Goal: Task Accomplishment & Management: Complete application form

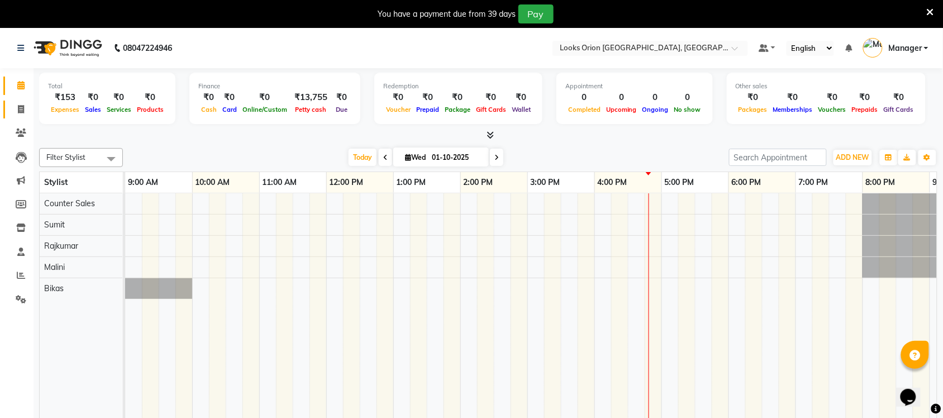
click at [10, 118] on li "Invoice" at bounding box center [17, 110] width 34 height 24
click at [20, 112] on icon at bounding box center [21, 109] width 6 height 8
select select "service"
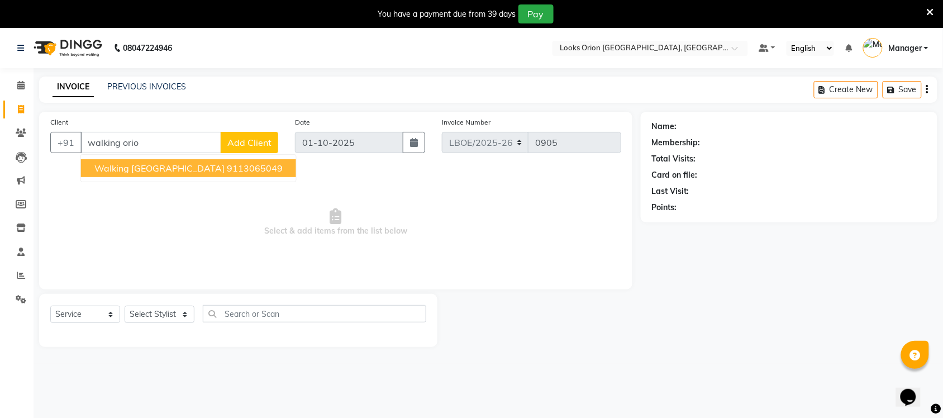
click at [227, 169] on ngb-highlight "9113065049" at bounding box center [255, 168] width 56 height 11
type input "9113065049"
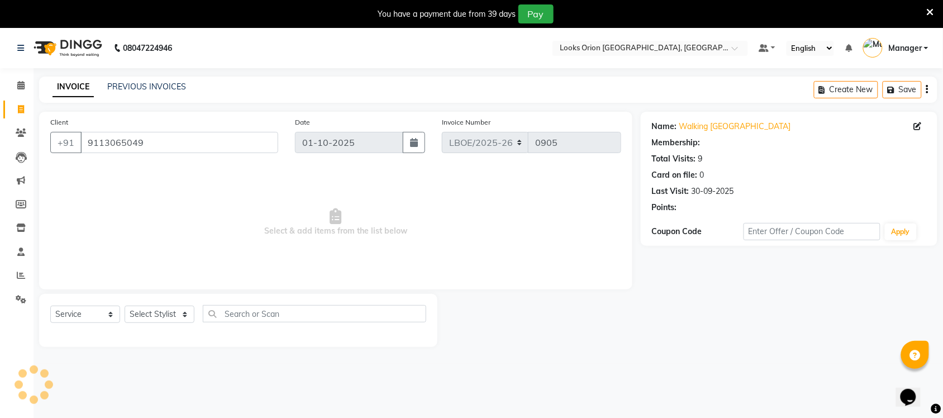
select select "1: Object"
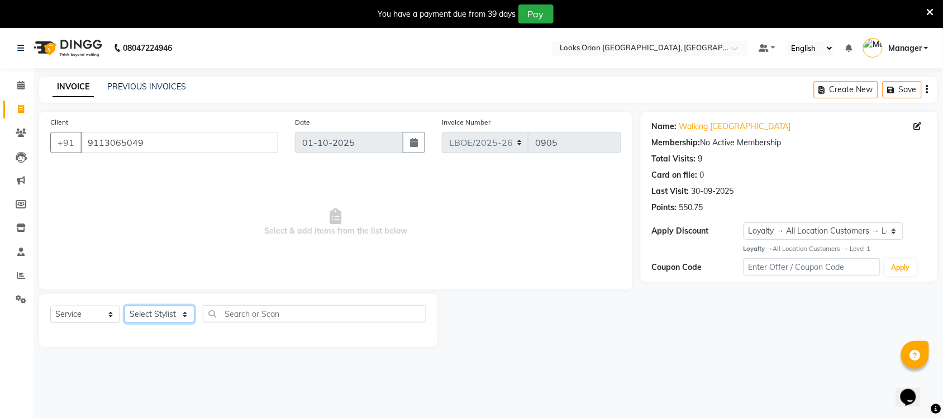
click at [183, 312] on select "Select Stylist Bikas Counter Sales Malini Manager [PERSON_NAME]" at bounding box center [160, 314] width 70 height 17
select select "90477"
click at [125, 306] on select "Select Stylist Bikas Counter Sales Malini Manager [PERSON_NAME]" at bounding box center [160, 314] width 70 height 17
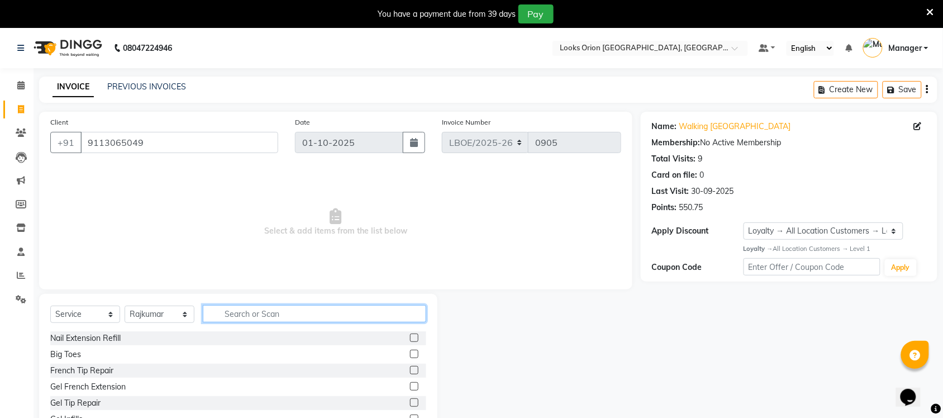
click at [299, 321] on input "text" at bounding box center [314, 313] width 223 height 17
type input "wash"
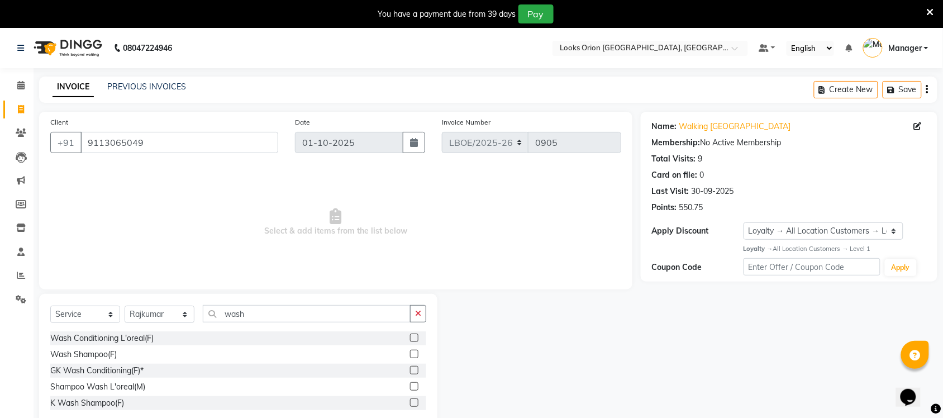
click at [416, 356] on label at bounding box center [414, 354] width 8 height 8
click at [416, 356] on input "checkbox" at bounding box center [413, 354] width 7 height 7
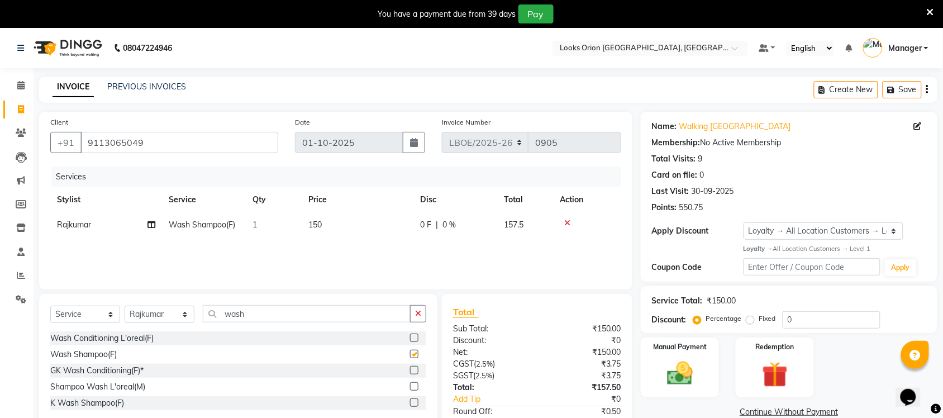
checkbox input "false"
click at [356, 230] on td "150" at bounding box center [358, 224] width 112 height 25
select select "90477"
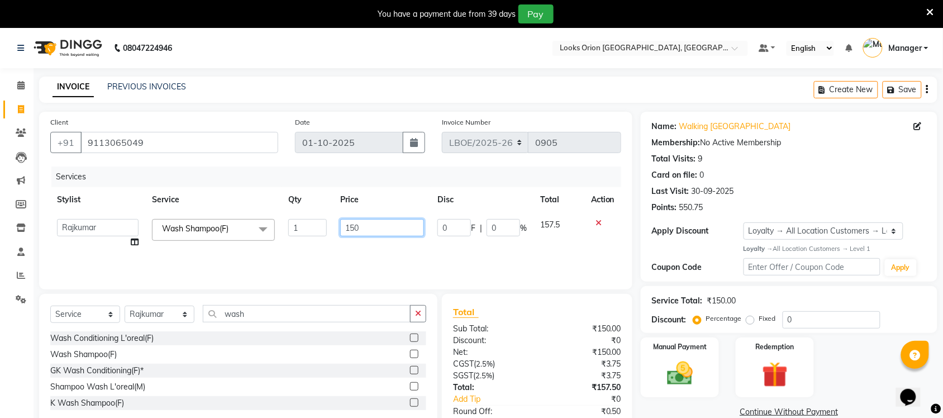
click at [371, 225] on input "150" at bounding box center [382, 227] width 84 height 17
type input "1"
type input "300"
click at [379, 254] on div "Services Stylist Service Qty Price Disc Total Action Bikas Counter Sales Malini…" at bounding box center [335, 222] width 571 height 112
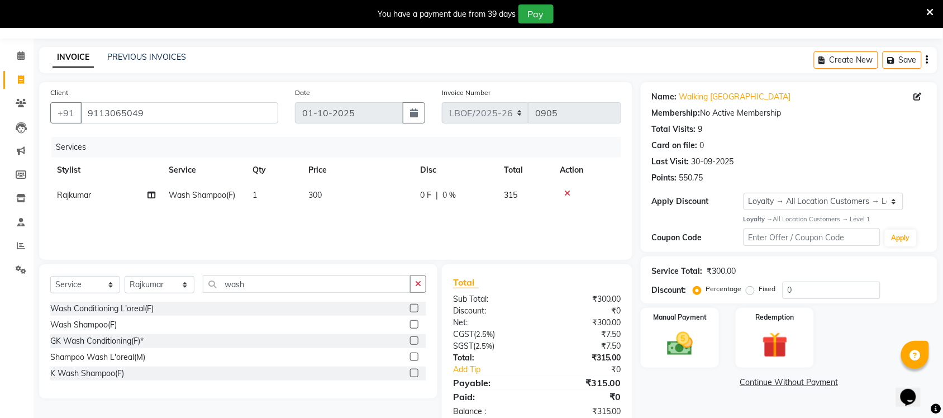
scroll to position [56, 0]
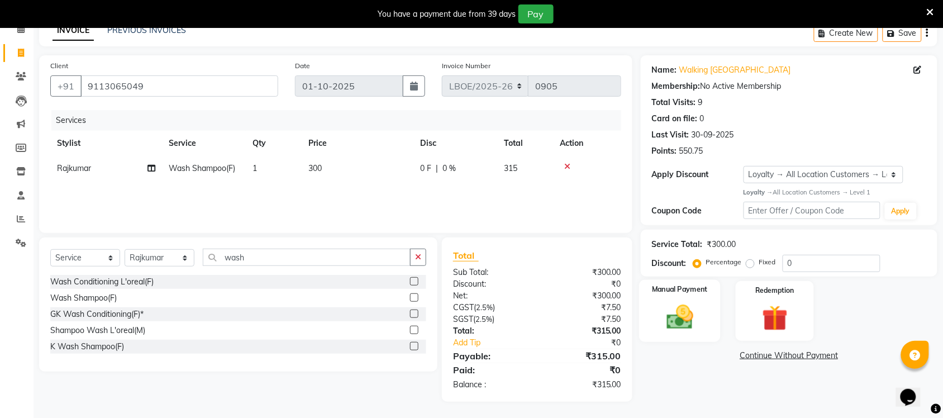
click at [676, 331] on img at bounding box center [680, 317] width 44 height 31
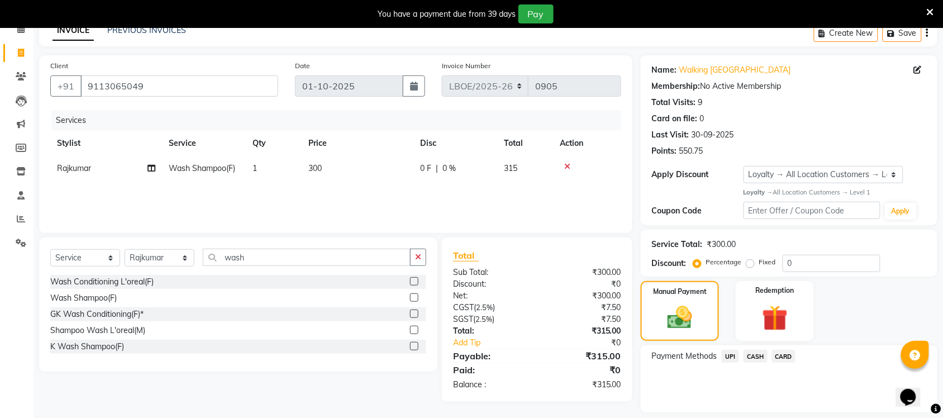
click at [731, 355] on span "UPI" at bounding box center [730, 356] width 17 height 13
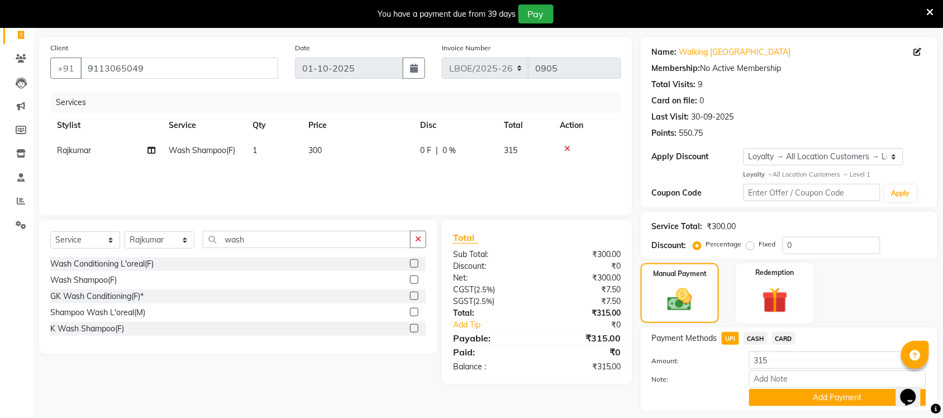
scroll to position [106, 0]
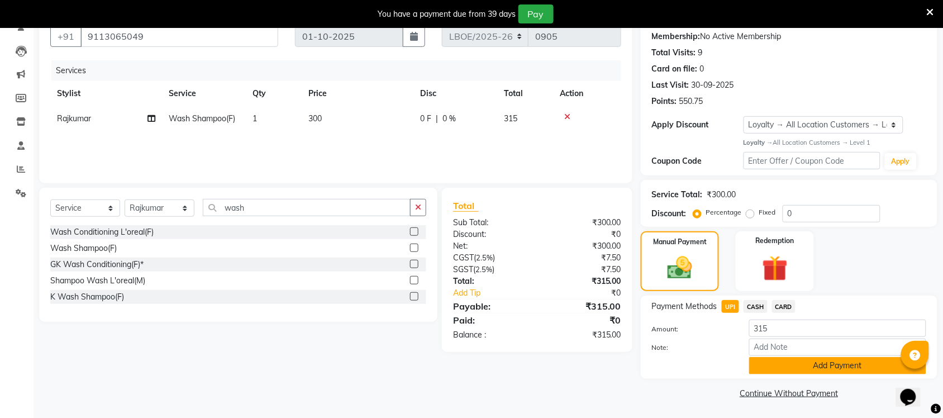
click at [828, 368] on button "Add Payment" at bounding box center [837, 365] width 177 height 17
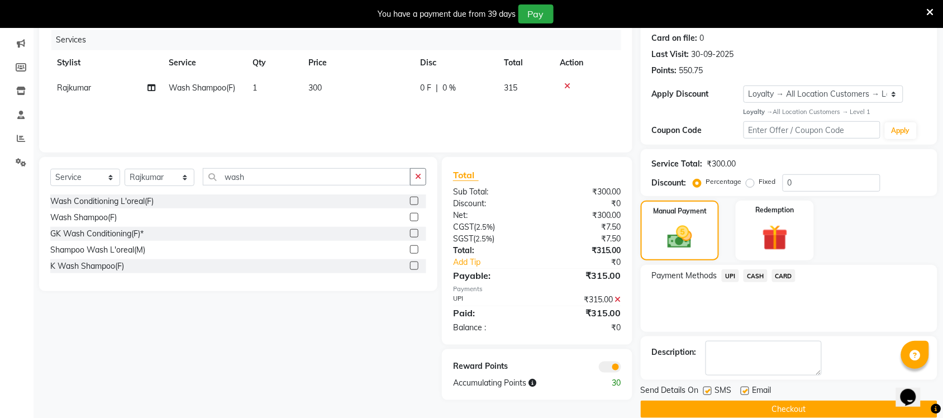
scroll to position [154, 0]
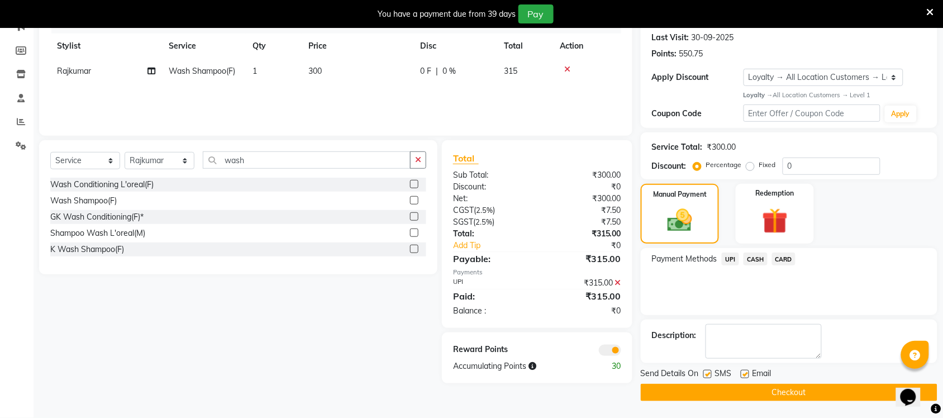
click at [810, 390] on button "Checkout" at bounding box center [789, 392] width 297 height 17
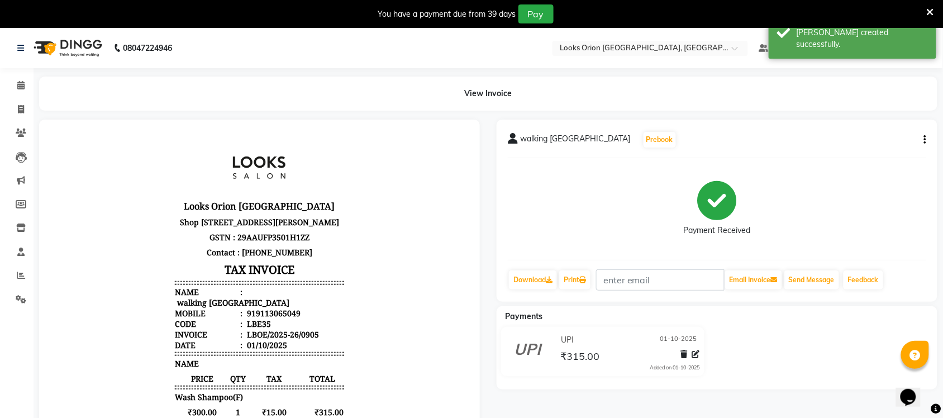
select select "service"
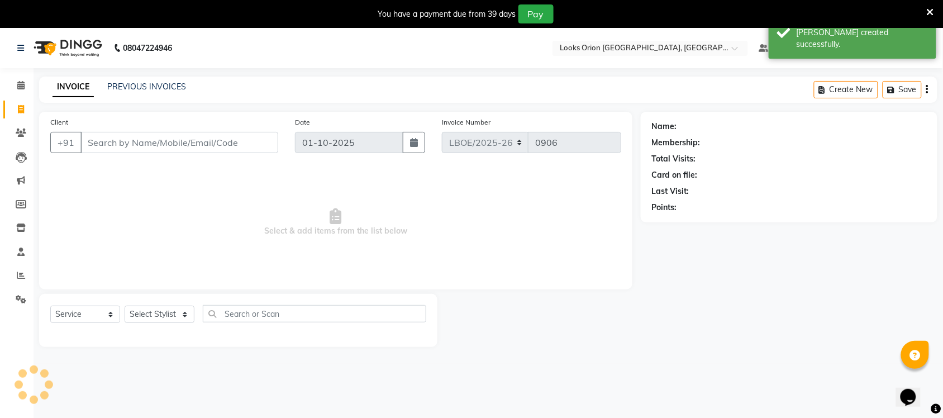
scroll to position [28, 0]
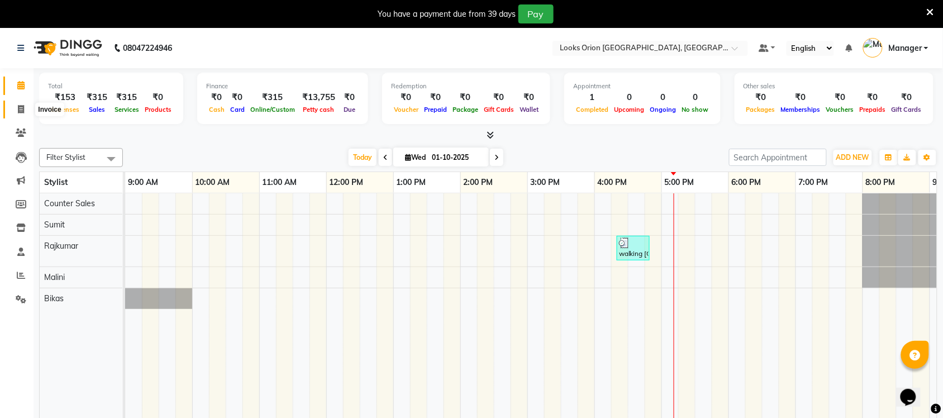
click at [15, 111] on span at bounding box center [21, 109] width 20 height 13
select select "service"
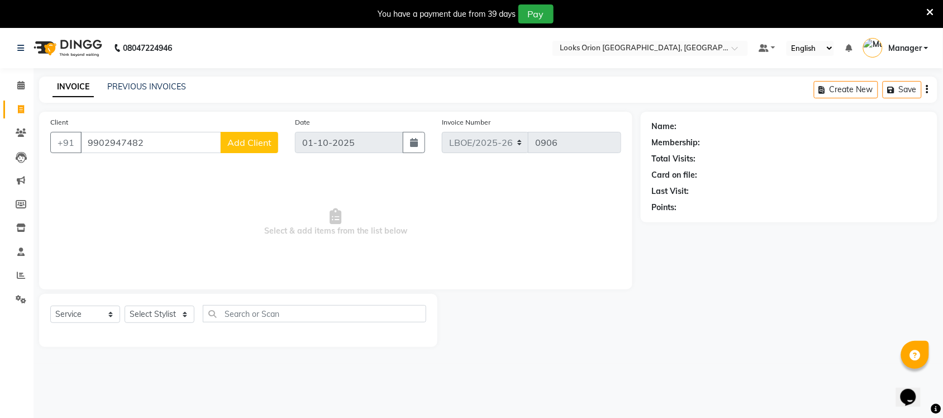
type input "9902947482"
click at [266, 140] on span "Add Client" at bounding box center [249, 142] width 44 height 11
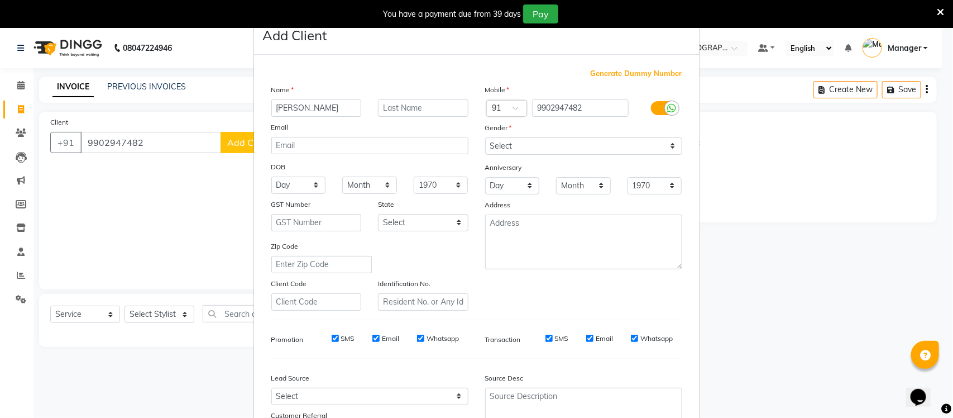
click at [273, 109] on input "[PERSON_NAME]" at bounding box center [316, 107] width 90 height 17
click at [338, 109] on input "[PERSON_NAME]" at bounding box center [316, 107] width 90 height 17
type input "[PERSON_NAME]"
click at [455, 221] on select "Select [GEOGRAPHIC_DATA] [GEOGRAPHIC_DATA] [GEOGRAPHIC_DATA] [GEOGRAPHIC_DATA] …" at bounding box center [423, 222] width 90 height 17
select select "17"
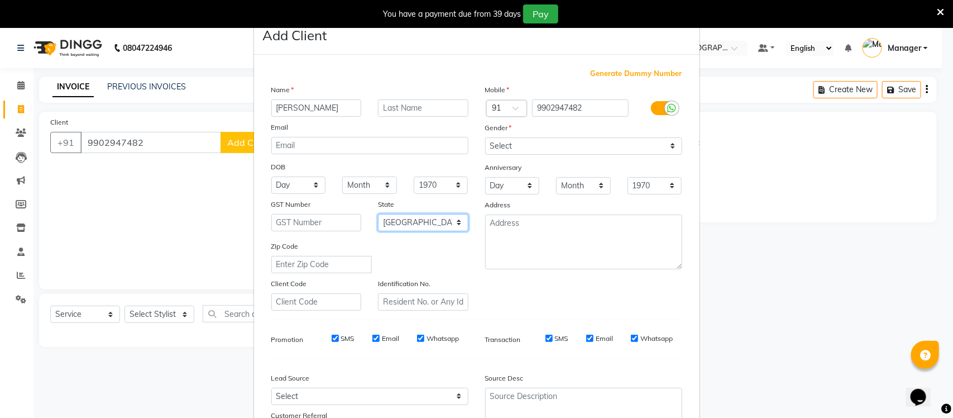
click at [378, 214] on select "Select [GEOGRAPHIC_DATA] [GEOGRAPHIC_DATA] [GEOGRAPHIC_DATA] [GEOGRAPHIC_DATA] …" at bounding box center [423, 222] width 90 height 17
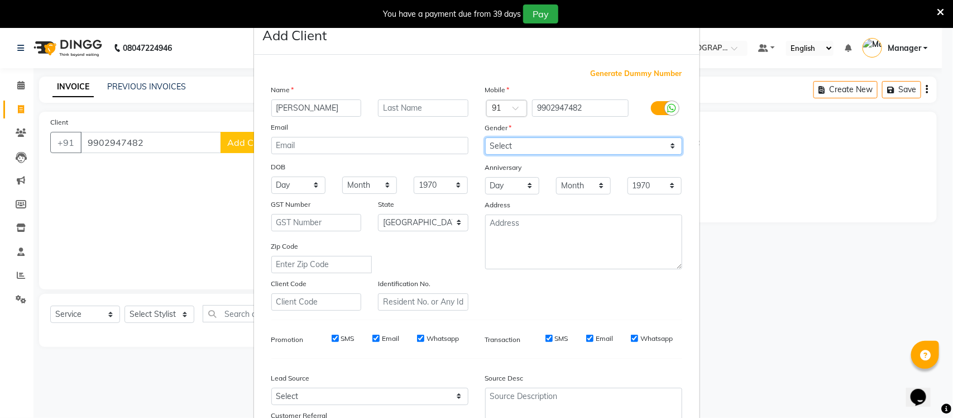
click at [673, 145] on select "Select [DEMOGRAPHIC_DATA] [DEMOGRAPHIC_DATA] Other Prefer Not To Say" at bounding box center [583, 145] width 197 height 17
select select "[DEMOGRAPHIC_DATA]"
click at [485, 137] on select "Select [DEMOGRAPHIC_DATA] [DEMOGRAPHIC_DATA] Other Prefer Not To Say" at bounding box center [583, 145] width 197 height 17
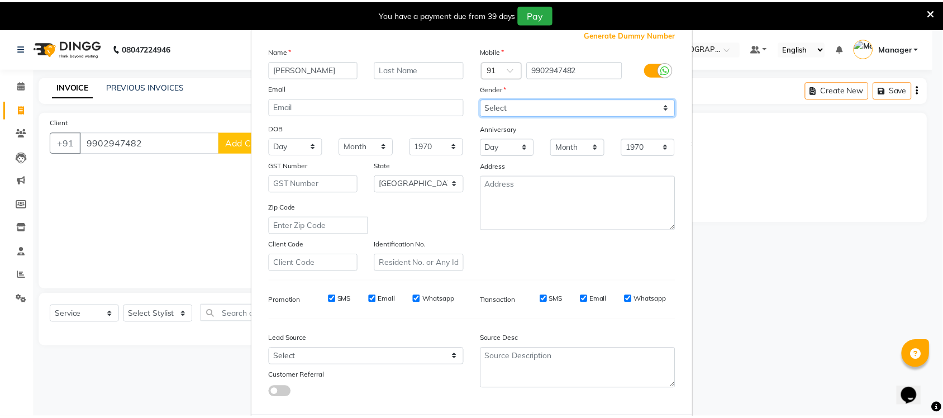
scroll to position [93, 0]
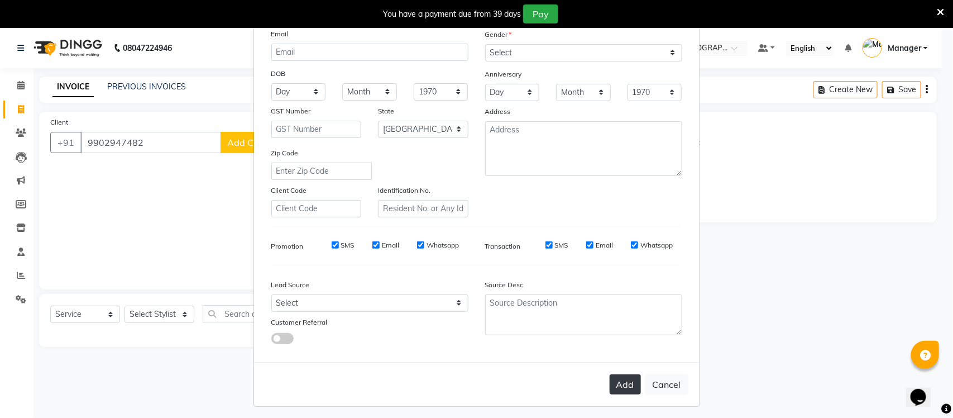
click at [615, 383] on button "Add" at bounding box center [625, 384] width 31 height 20
select select
select select "null"
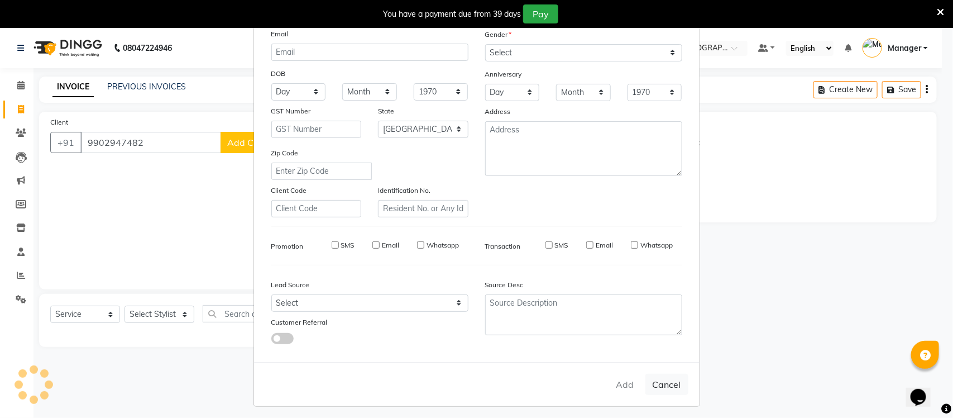
select select
checkbox input "false"
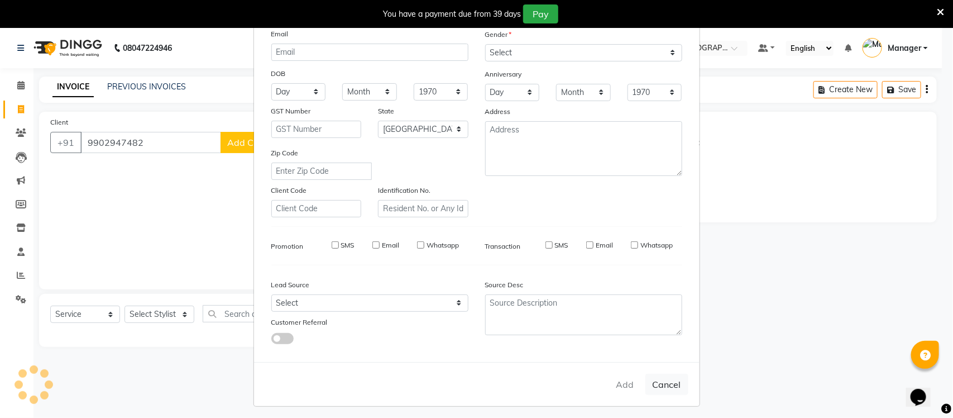
checkbox input "false"
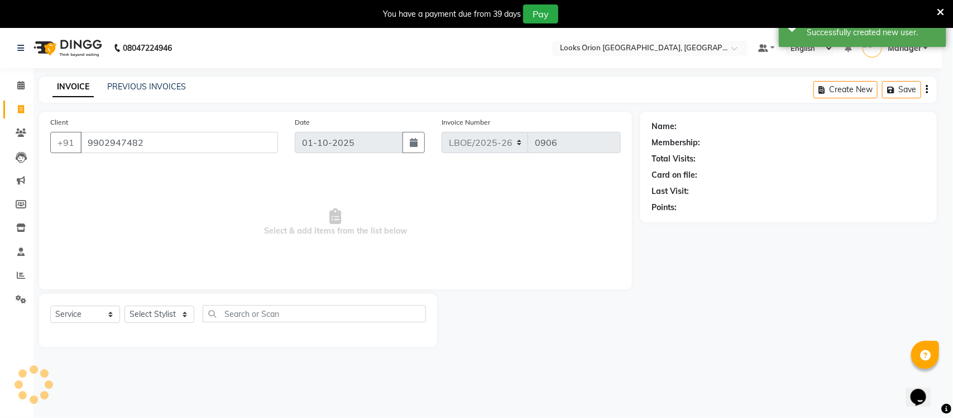
select select "1: Object"
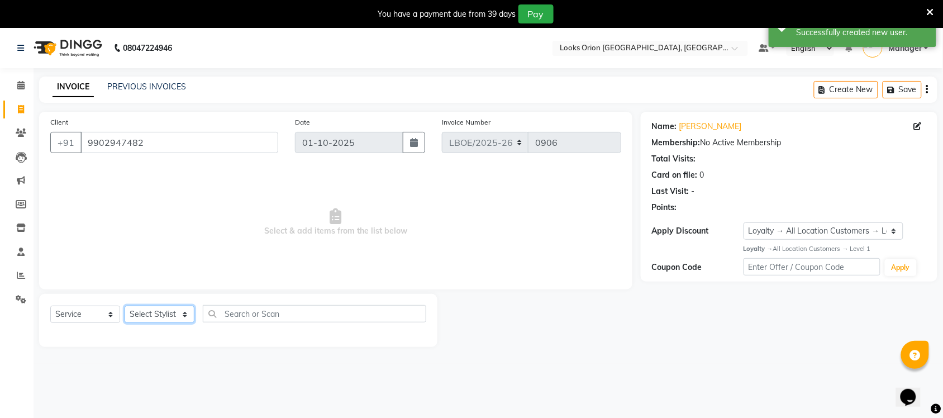
click at [183, 317] on select "Select Stylist Bikas Counter Sales Malini Manager [PERSON_NAME]" at bounding box center [160, 314] width 70 height 17
select select "90477"
click at [125, 306] on select "Select Stylist Bikas Counter Sales Malini Manager [PERSON_NAME]" at bounding box center [160, 314] width 70 height 17
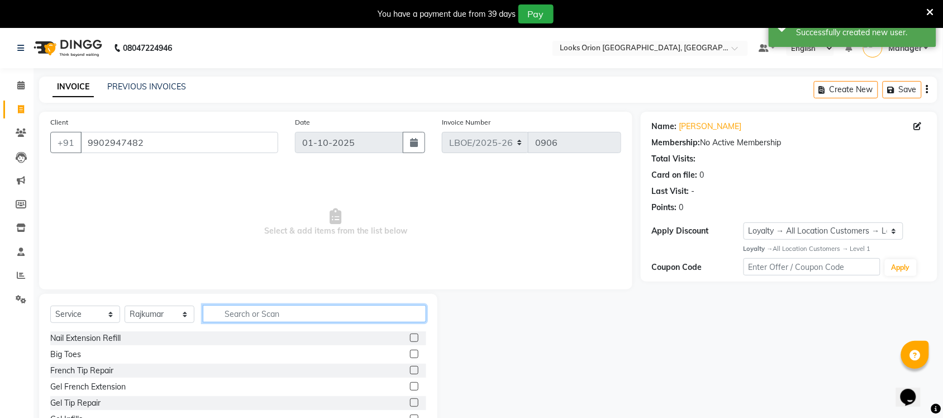
click at [264, 314] on input "text" at bounding box center [314, 313] width 223 height 17
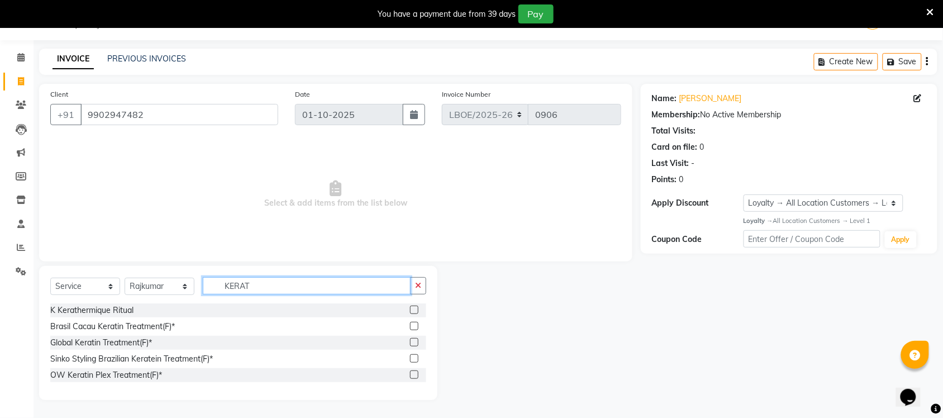
scroll to position [0, 0]
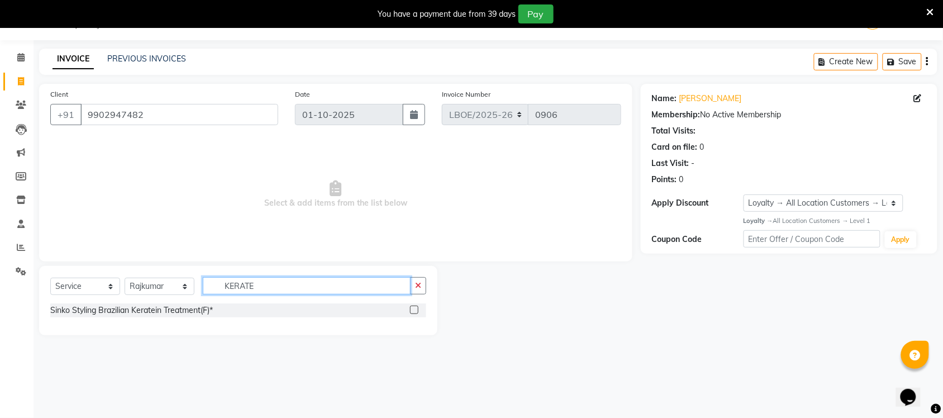
type input "KERATE"
click at [414, 310] on label at bounding box center [414, 310] width 8 height 8
click at [414, 310] on input "checkbox" at bounding box center [413, 310] width 7 height 7
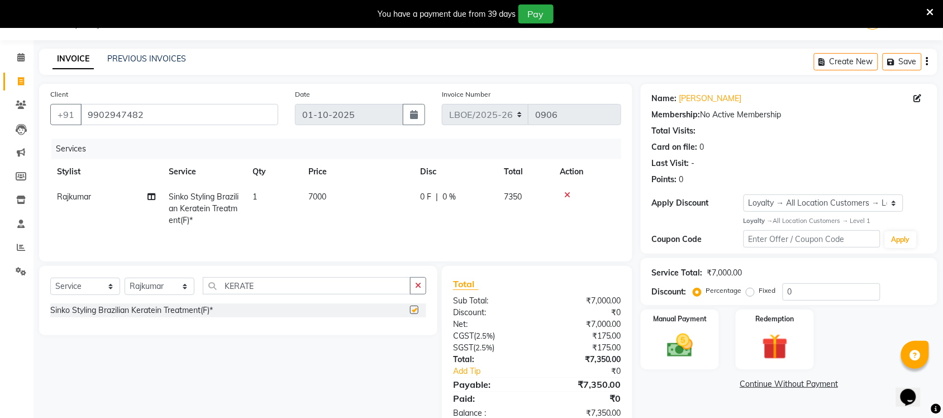
checkbox input "false"
click at [359, 200] on td "7000" at bounding box center [358, 208] width 112 height 49
select select "90477"
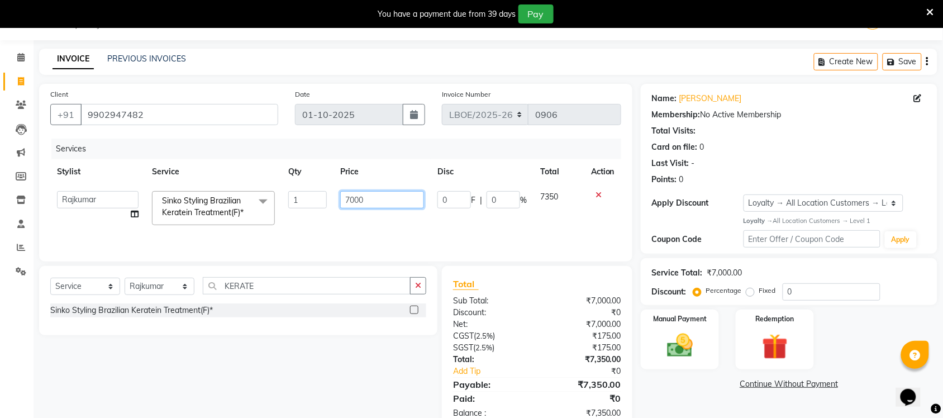
click at [395, 197] on input "7000" at bounding box center [382, 199] width 84 height 17
type input "7"
type input "5000"
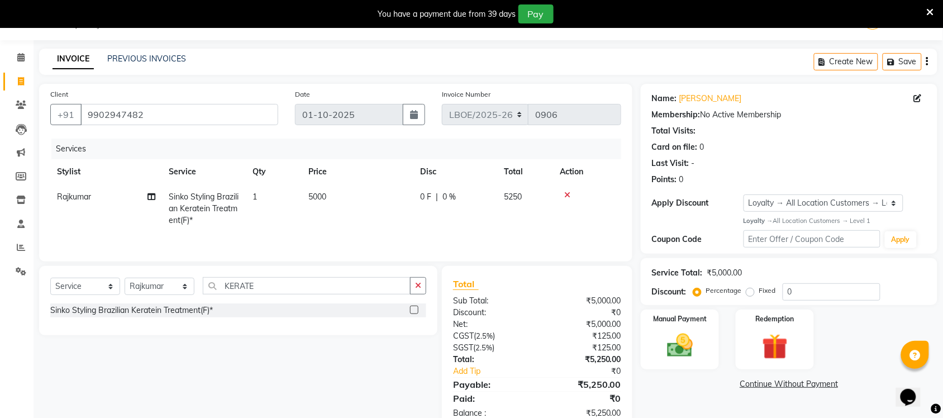
click at [456, 220] on td "0 F | 0 %" at bounding box center [455, 208] width 84 height 49
select select "90477"
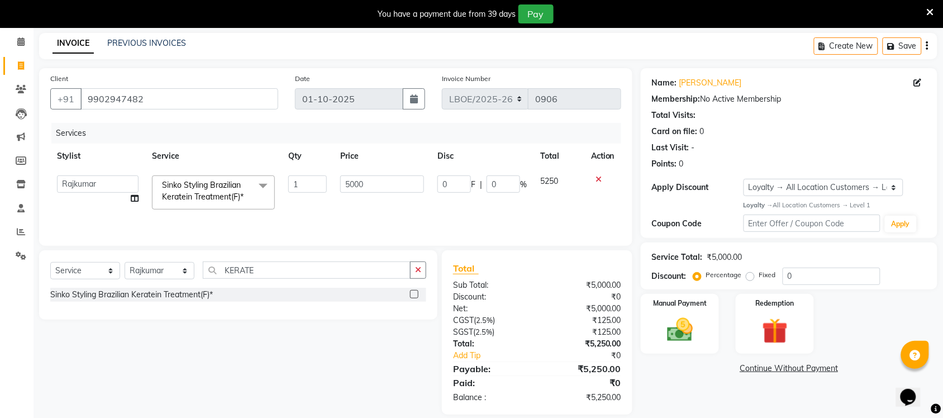
scroll to position [58, 0]
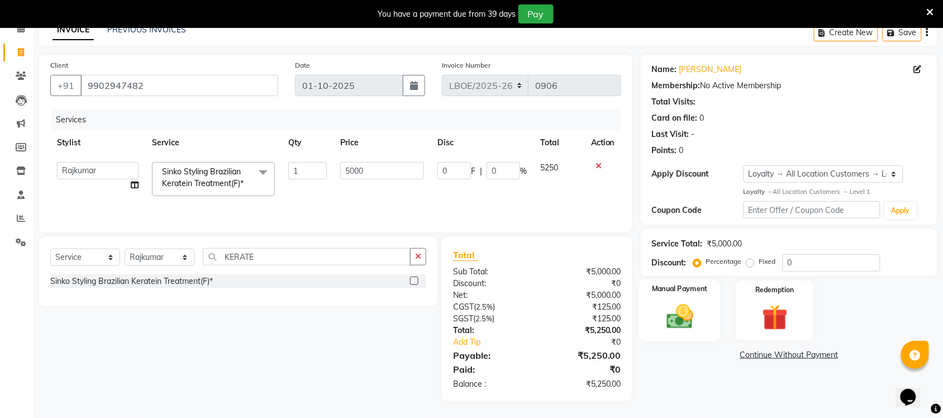
click at [676, 311] on img at bounding box center [680, 316] width 44 height 31
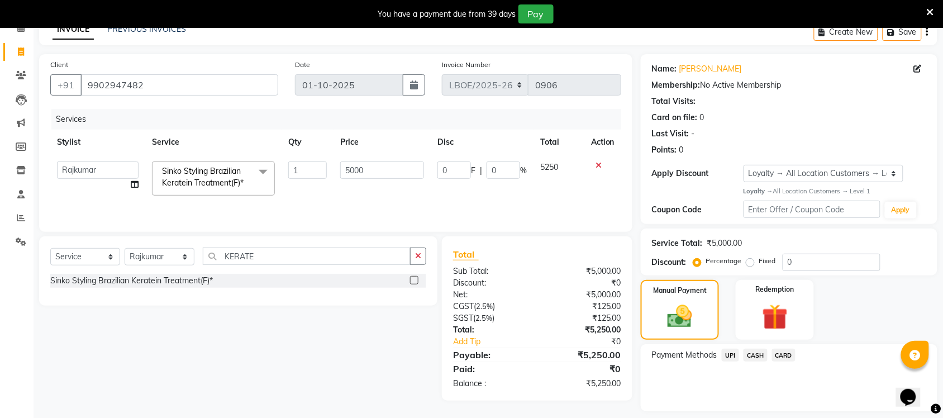
click at [727, 352] on span "UPI" at bounding box center [730, 355] width 17 height 13
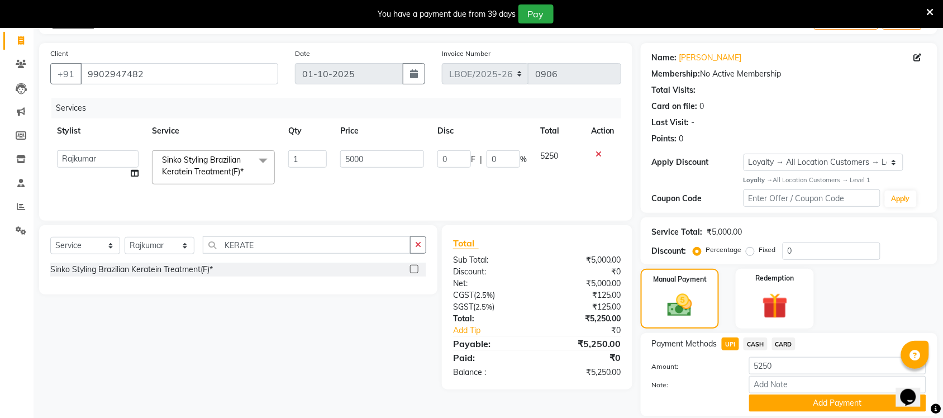
scroll to position [106, 0]
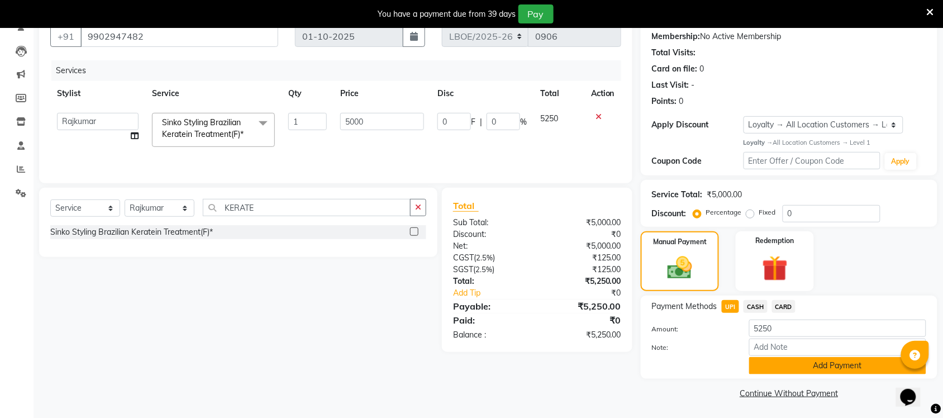
click at [806, 367] on button "Add Payment" at bounding box center [837, 365] width 177 height 17
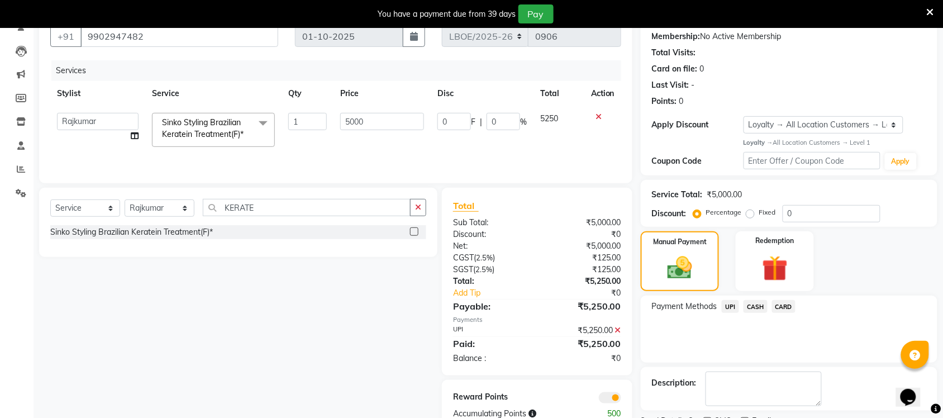
scroll to position [154, 0]
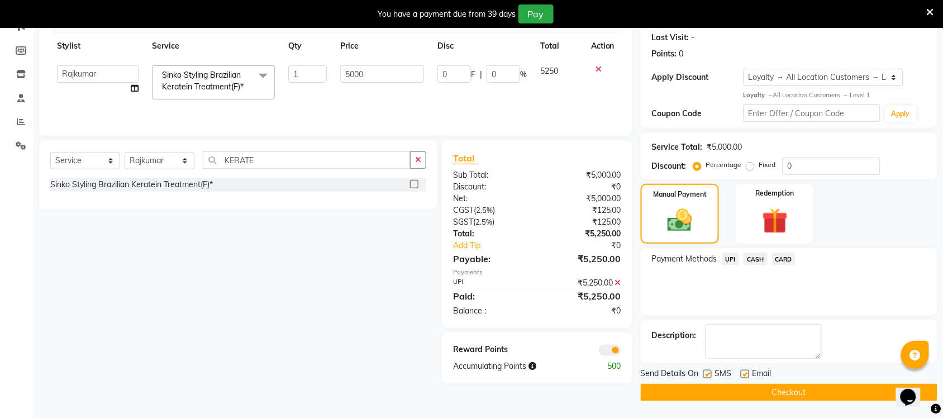
click at [792, 394] on button "Checkout" at bounding box center [789, 392] width 297 height 17
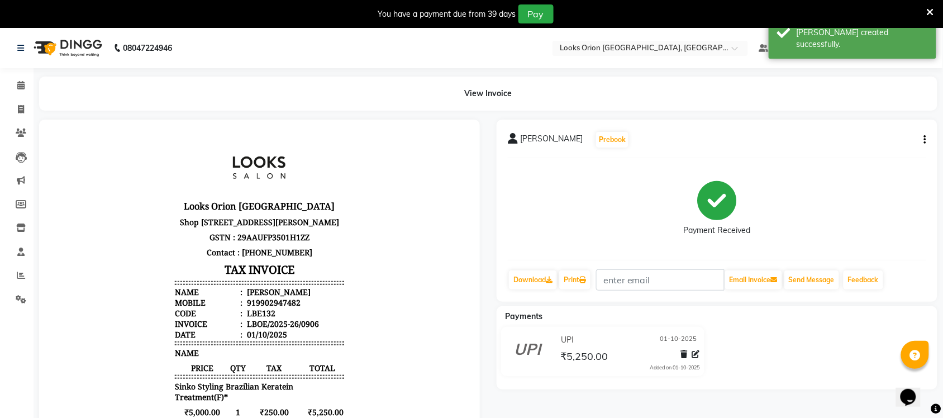
select select "service"
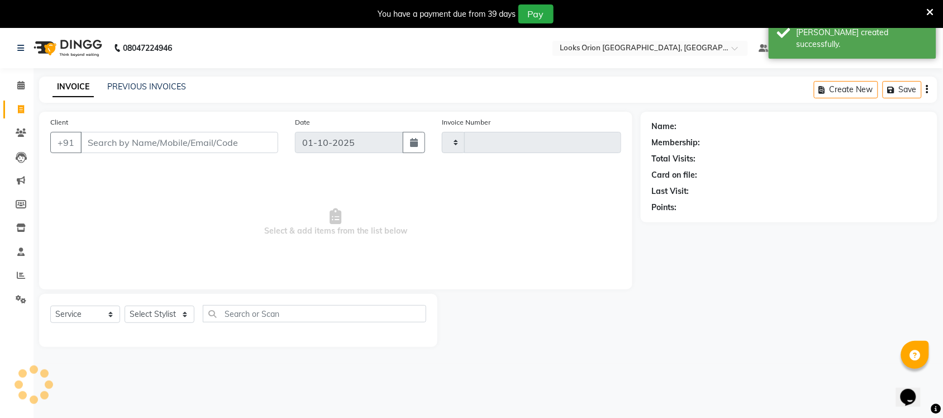
type input "0907"
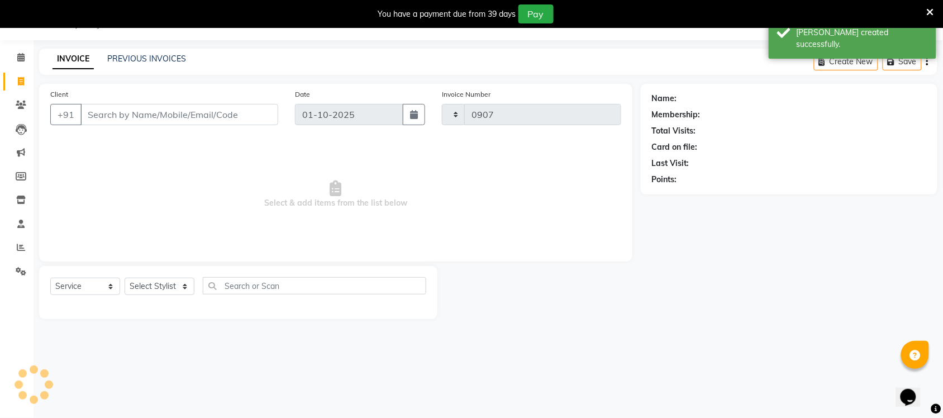
select select "8943"
